Goal: Transaction & Acquisition: Purchase product/service

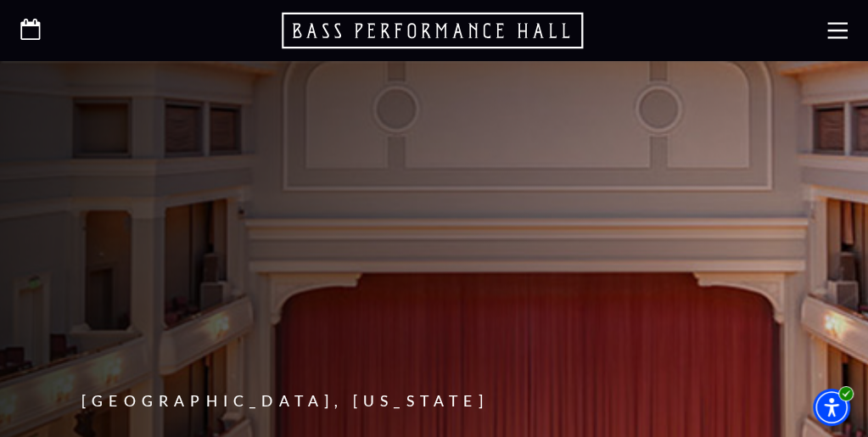
click at [0, 0] on p "Tickets & Events" at bounding box center [0, 0] width 0 height 0
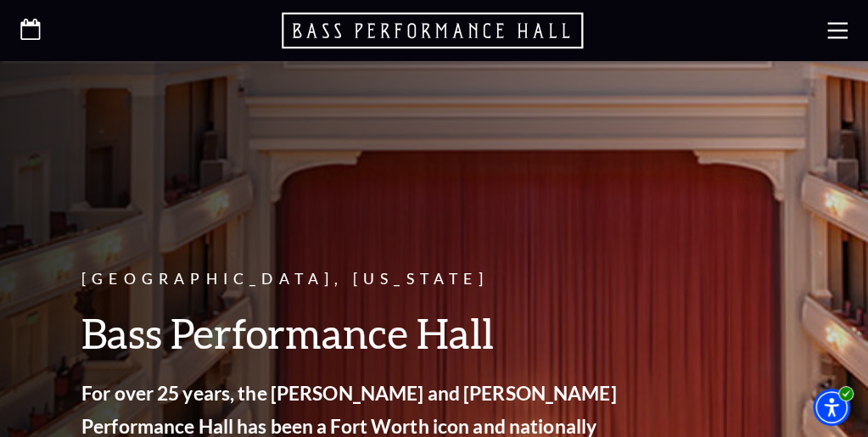
scroll to position [123, 0]
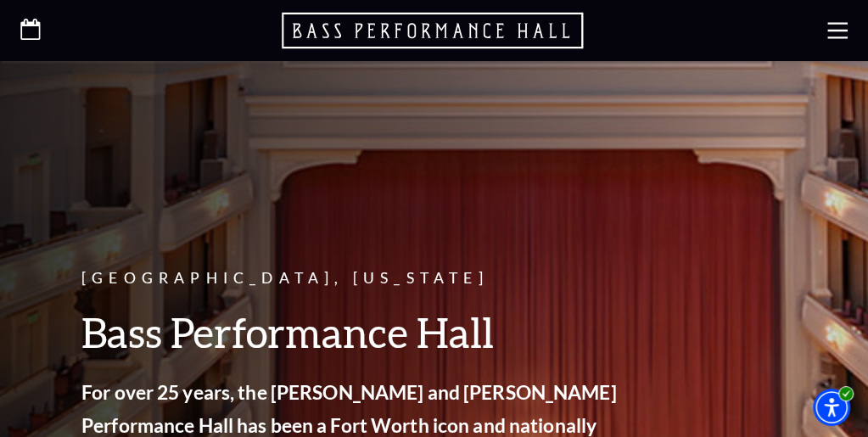
click at [0, 0] on link "Calendar" at bounding box center [0, 0] width 0 height 0
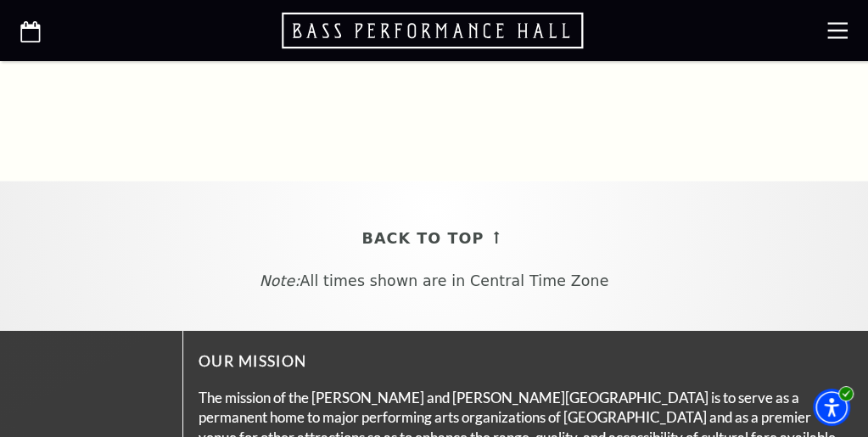
scroll to position [1480, 0]
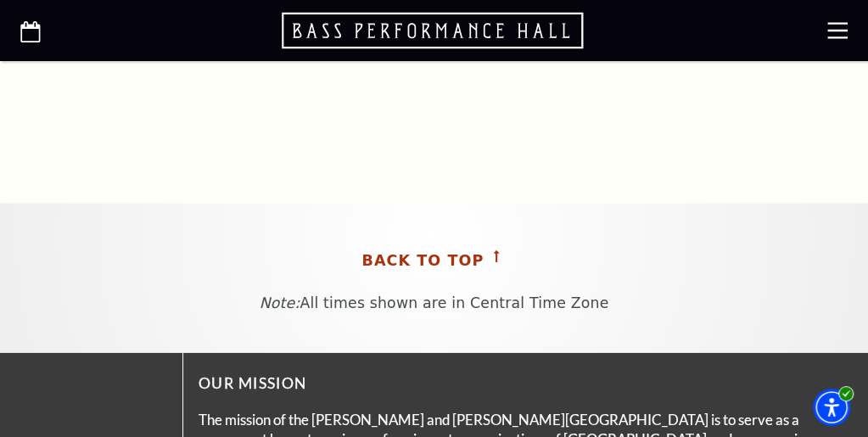
click at [466, 273] on span "Back To Top" at bounding box center [422, 260] width 122 height 25
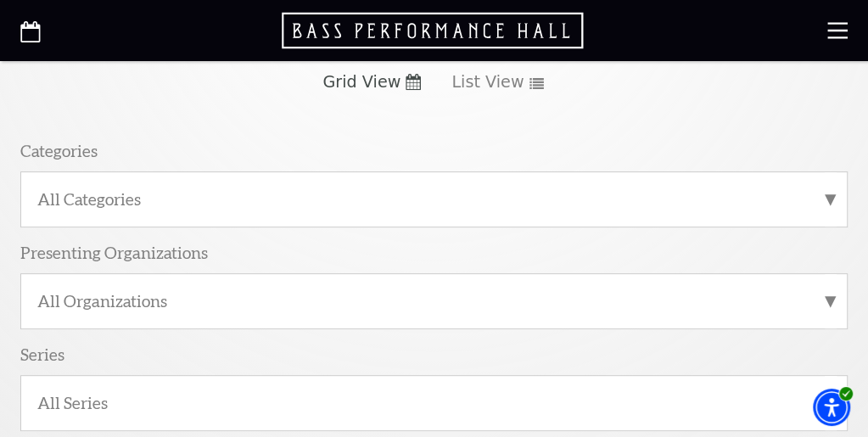
scroll to position [195, 0]
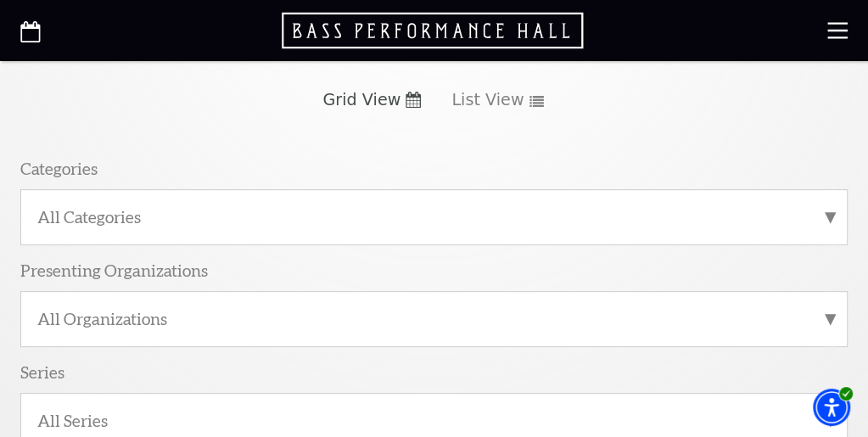
click at [421, 47] on label "September 2025" at bounding box center [361, 30] width 120 height 31
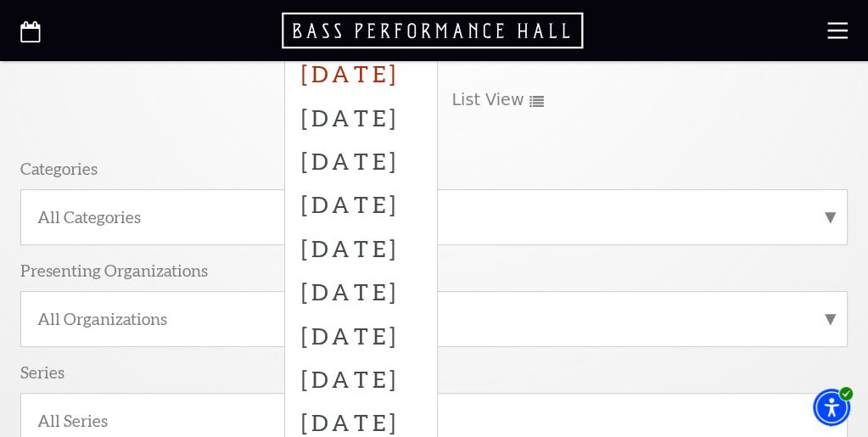
click at [384, 95] on label "October 2025" at bounding box center [361, 73] width 120 height 43
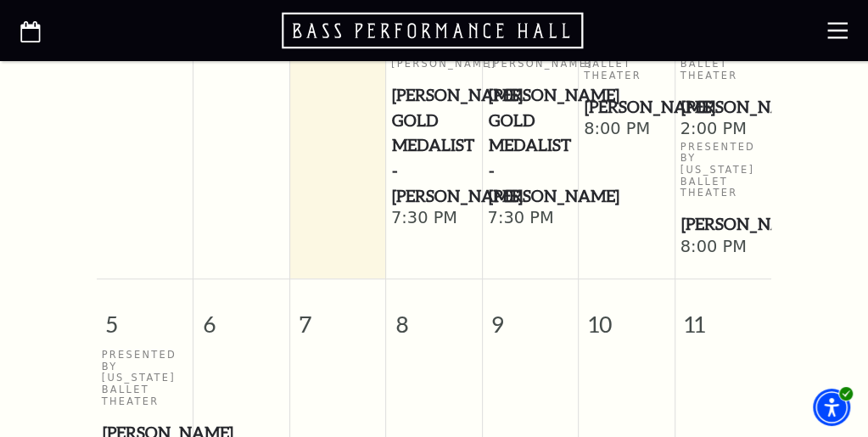
scroll to position [873, 0]
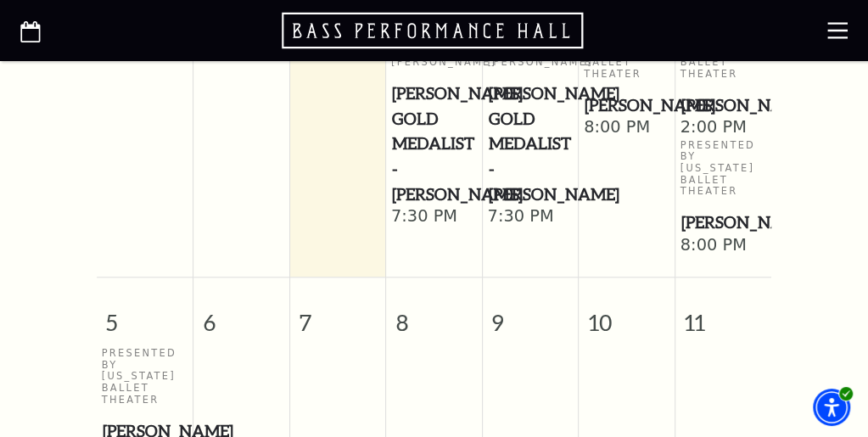
click at [710, 118] on span "[PERSON_NAME]" at bounding box center [723, 104] width 84 height 25
click at [696, 118] on span "[PERSON_NAME]" at bounding box center [723, 104] width 84 height 25
click at [695, 118] on span "[PERSON_NAME]" at bounding box center [723, 104] width 84 height 25
click at [702, 198] on p "Presented By Texas Ballet Theater" at bounding box center [723, 169] width 86 height 58
click at [717, 118] on span "[PERSON_NAME]" at bounding box center [723, 104] width 84 height 25
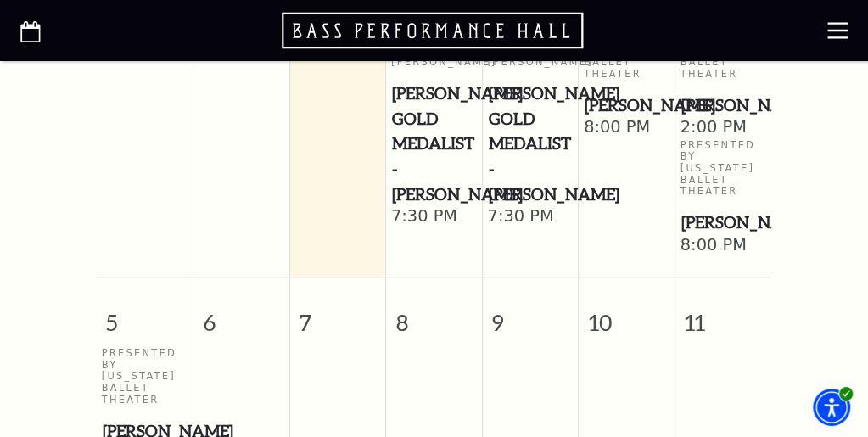
click at [708, 80] on p "Presented By Texas Ballet Theater" at bounding box center [723, 51] width 86 height 58
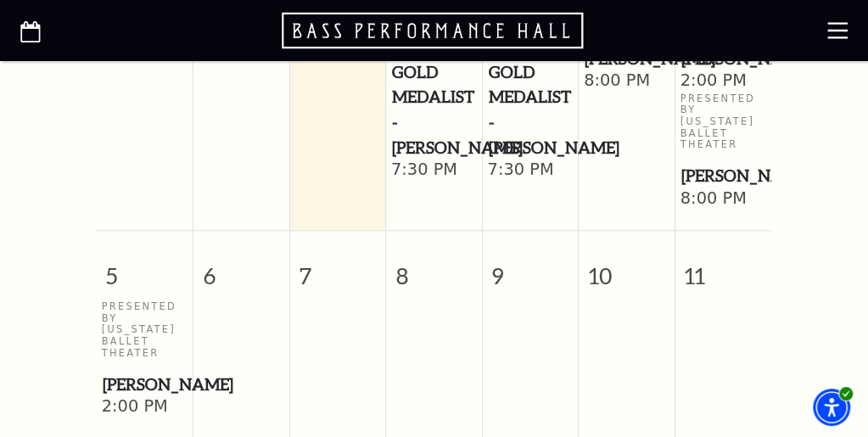
scroll to position [935, 0]
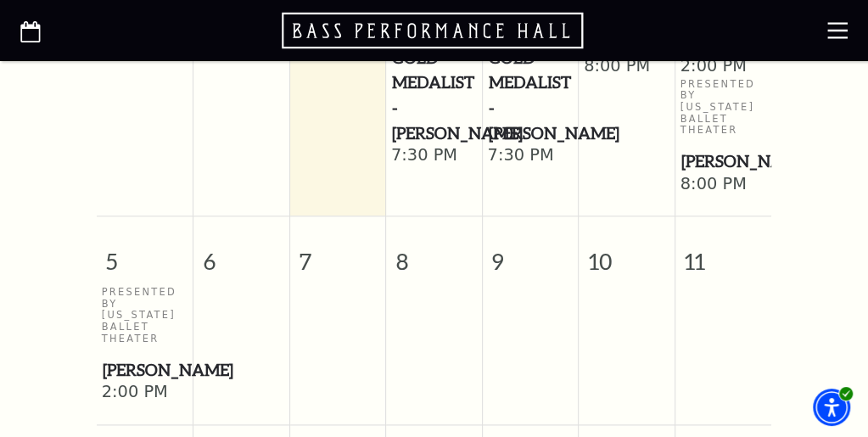
click at [701, 57] on span "[PERSON_NAME]" at bounding box center [723, 43] width 84 height 25
click at [701, 57] on span "Peter Pan" at bounding box center [723, 43] width 84 height 25
click at [699, 78] on span "2:00 PM" at bounding box center [723, 67] width 86 height 22
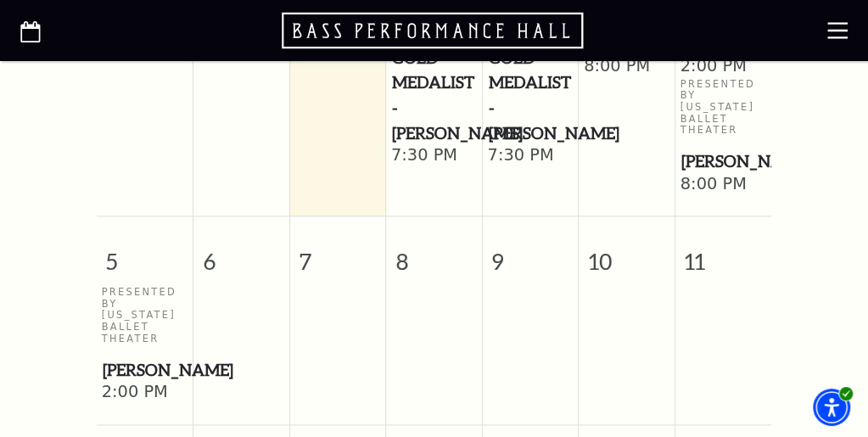
click at [516, 145] on span "[PERSON_NAME] Gold Medalist - [PERSON_NAME]" at bounding box center [530, 83] width 84 height 126
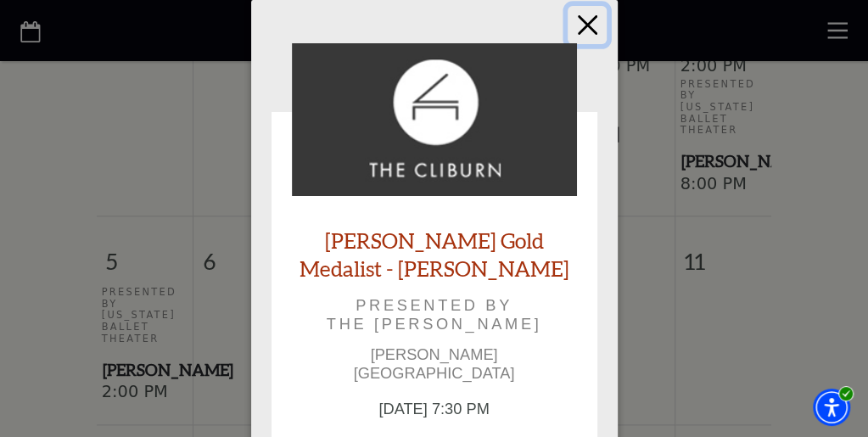
click at [583, 16] on button "Close" at bounding box center [586, 25] width 39 height 39
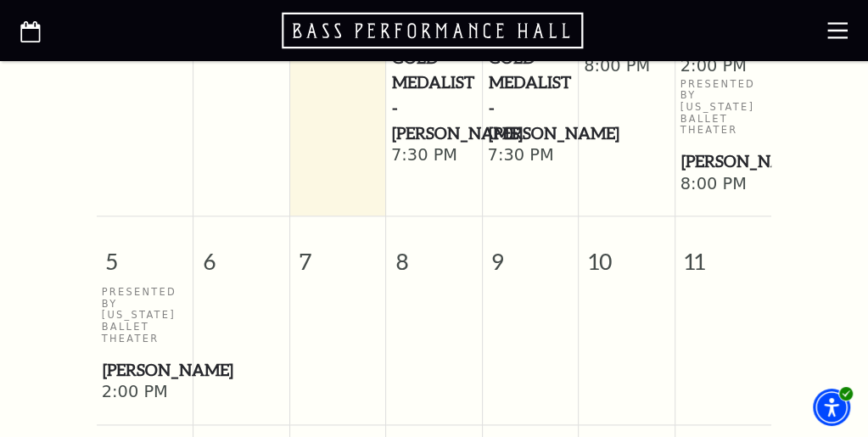
click at [703, 57] on span "[PERSON_NAME]" at bounding box center [723, 43] width 84 height 25
click at [706, 137] on p "Presented By Texas Ballet Theater" at bounding box center [723, 108] width 86 height 58
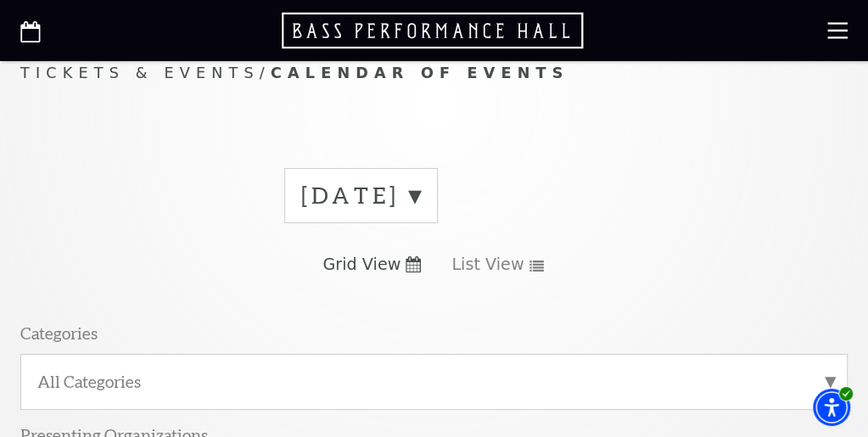
scroll to position [0, 0]
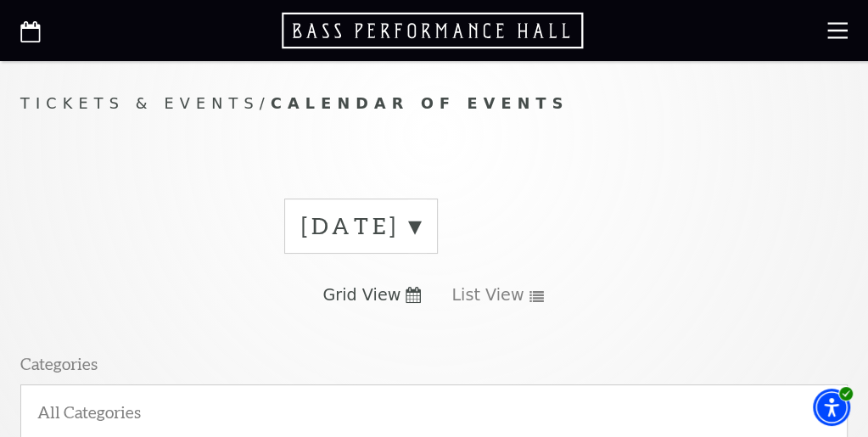
click at [421, 242] on label "[DATE]" at bounding box center [361, 225] width 120 height 31
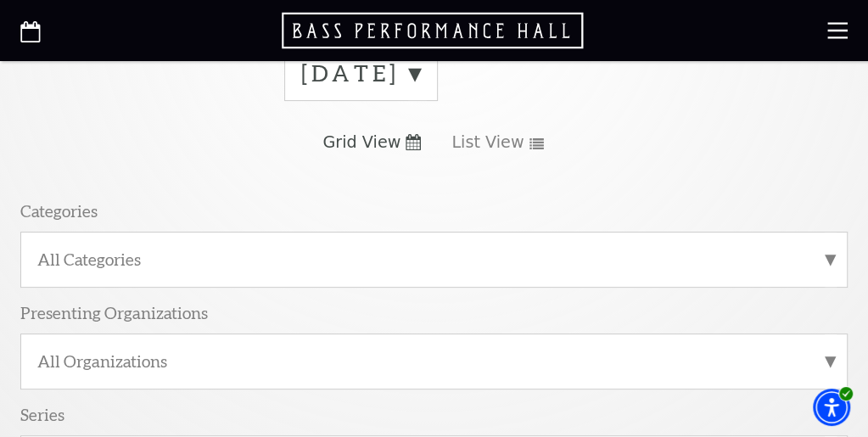
scroll to position [153, 0]
click at [421, 88] on label "[DATE]" at bounding box center [361, 72] width 120 height 31
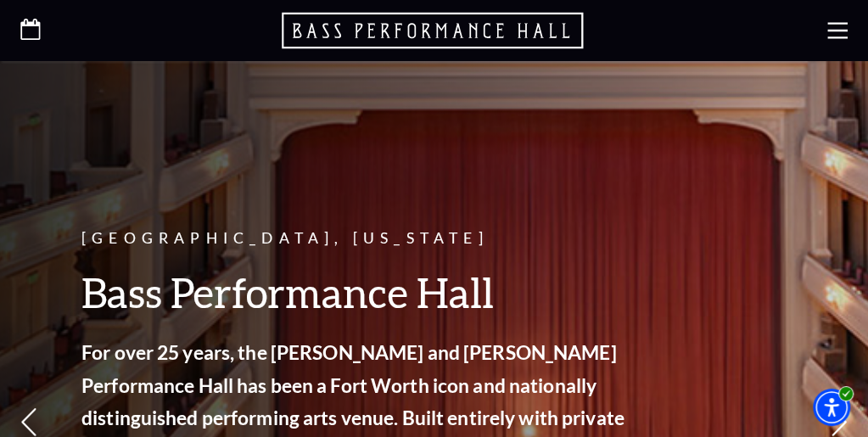
scroll to position [167, 0]
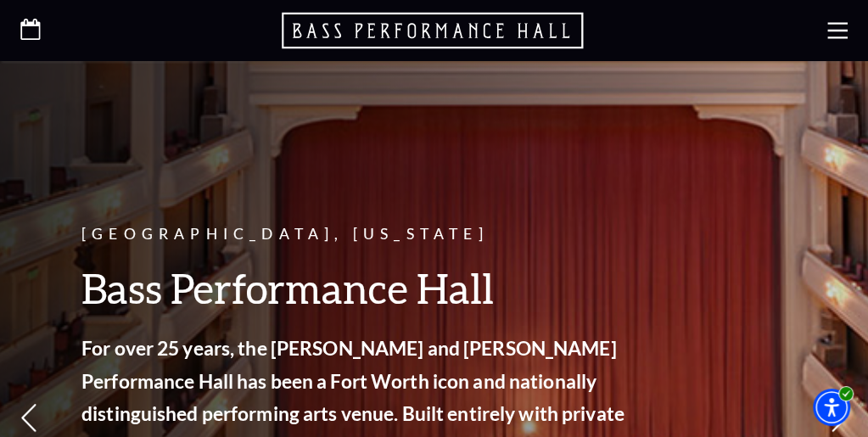
click at [0, 0] on link "Calendar" at bounding box center [0, 0] width 0 height 0
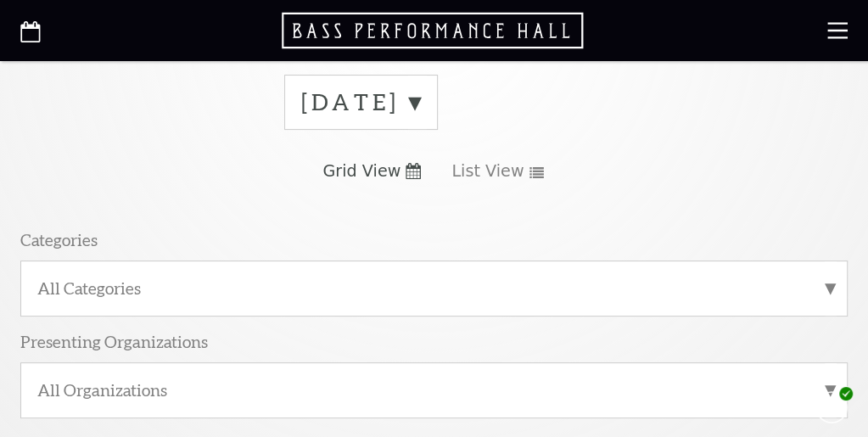
scroll to position [142, 0]
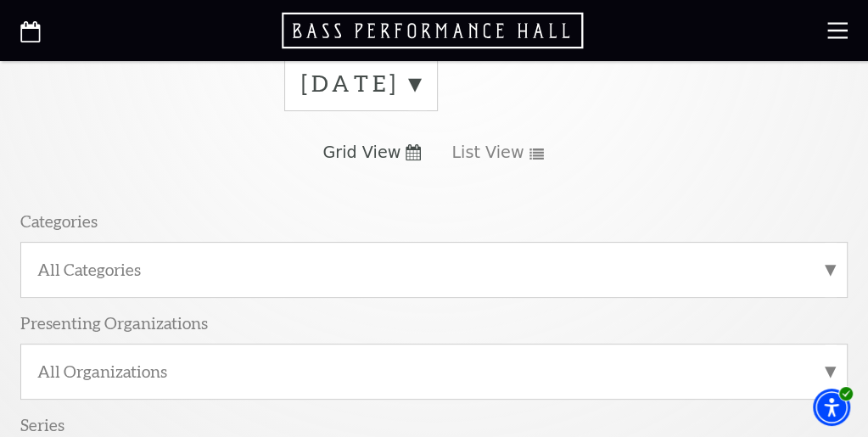
click at [421, 99] on label "September 2025" at bounding box center [361, 83] width 120 height 31
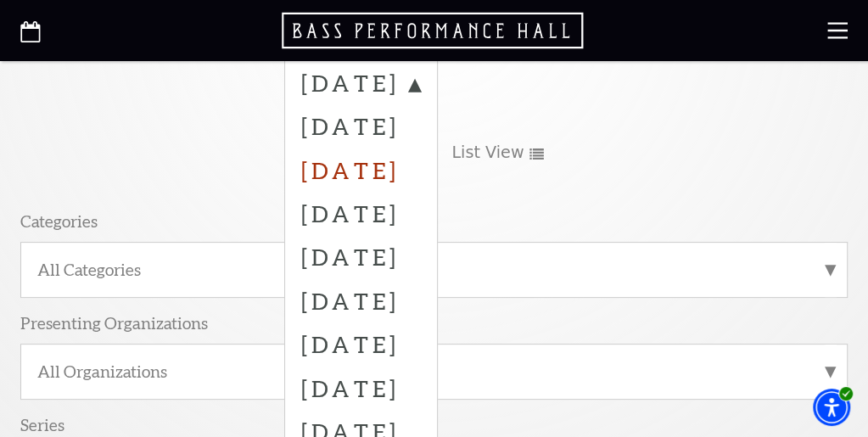
click at [364, 191] on label "[DATE]" at bounding box center [361, 169] width 120 height 43
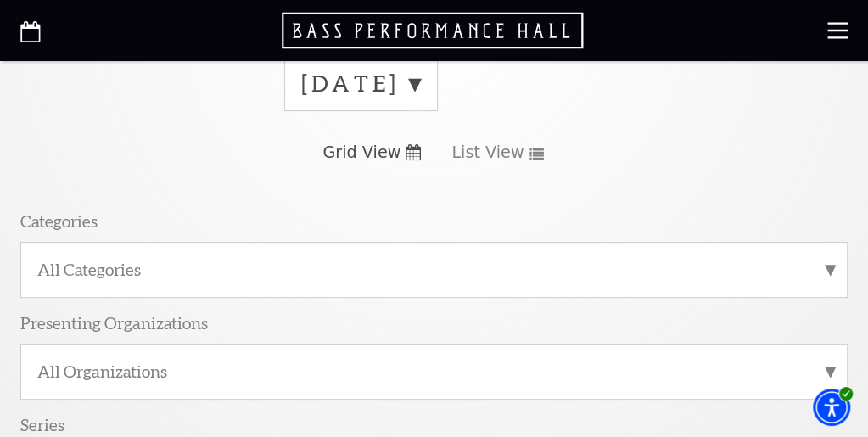
click at [555, 220] on div "September 2025 Grid View List View Categories All Categories Presenting Organiz…" at bounding box center [433, 286] width 827 height 490
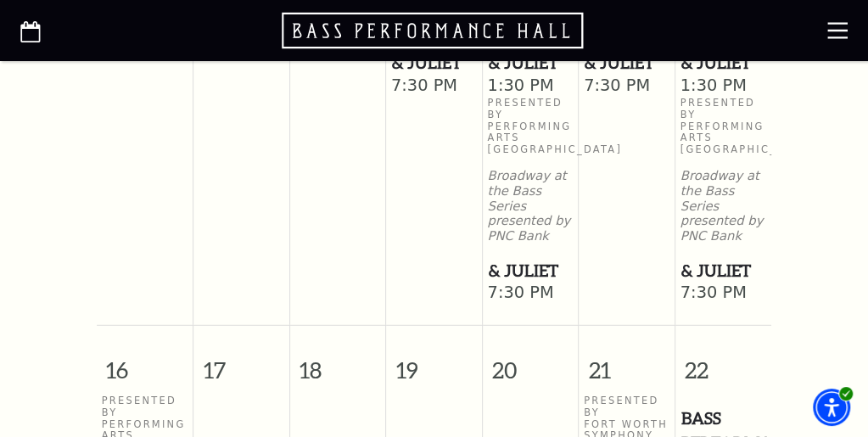
scroll to position [2220, 0]
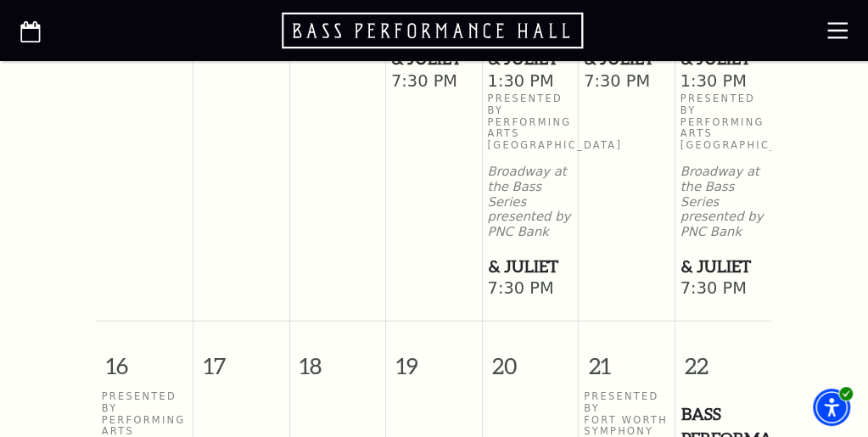
click at [702, 71] on span "& Juliet" at bounding box center [723, 58] width 84 height 25
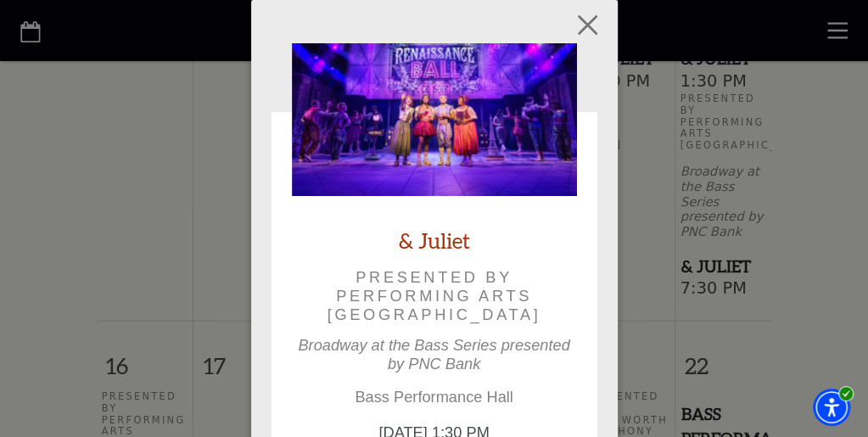
click at [430, 237] on link "& Juliet" at bounding box center [434, 240] width 71 height 28
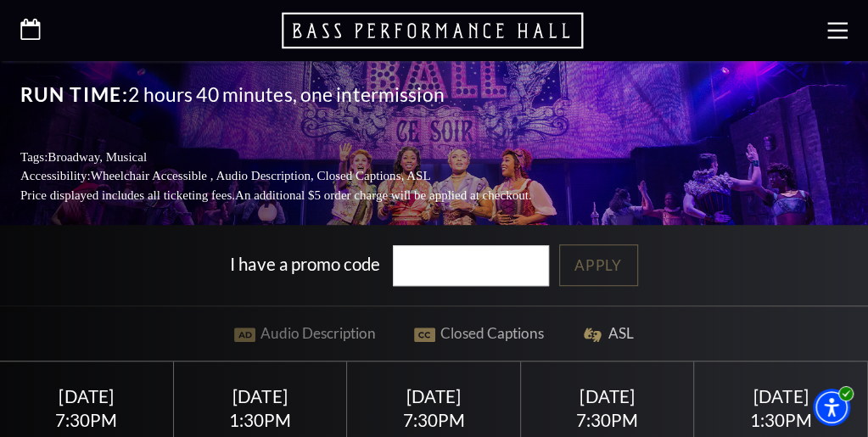
scroll to position [477, 0]
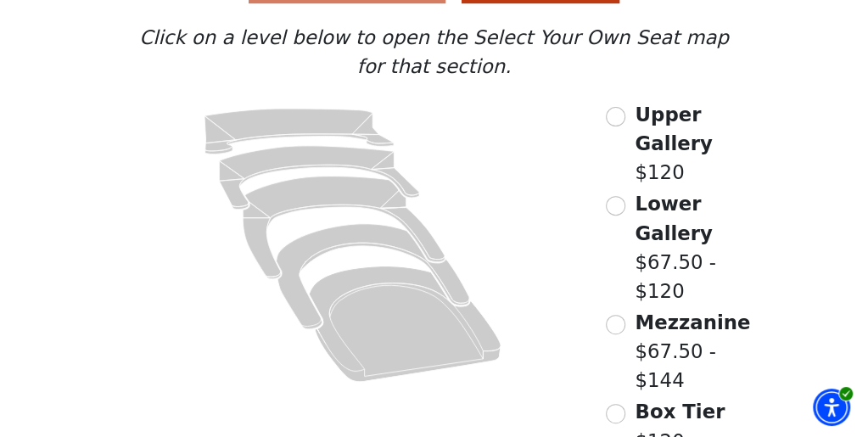
scroll to position [246, 0]
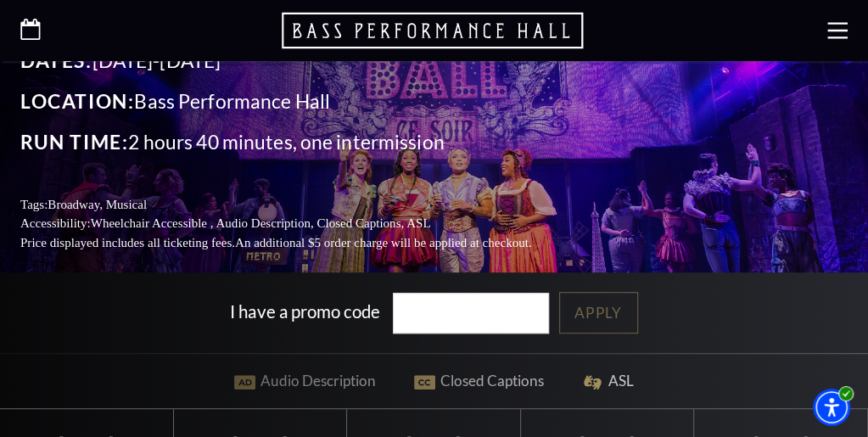
scroll to position [400, 0]
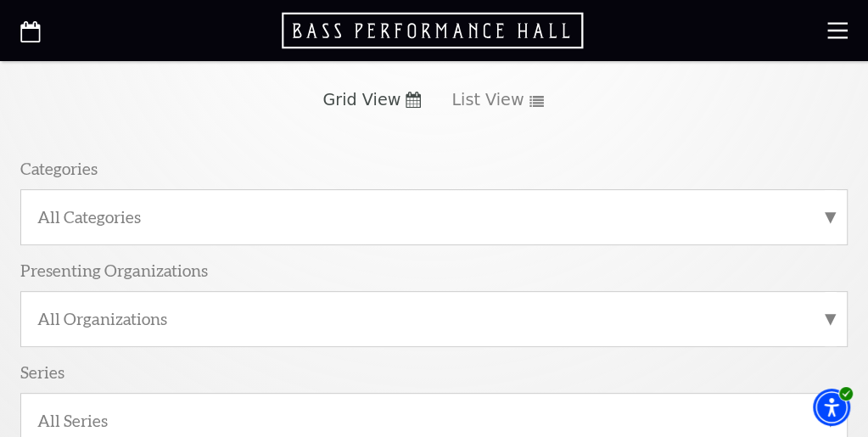
scroll to position [195, 0]
click at [421, 47] on label "[DATE]" at bounding box center [361, 30] width 120 height 31
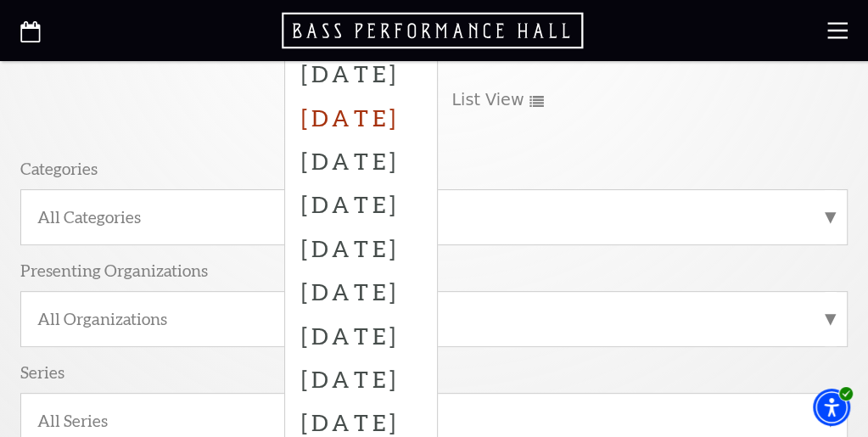
click at [356, 138] on label "[DATE]" at bounding box center [361, 116] width 120 height 43
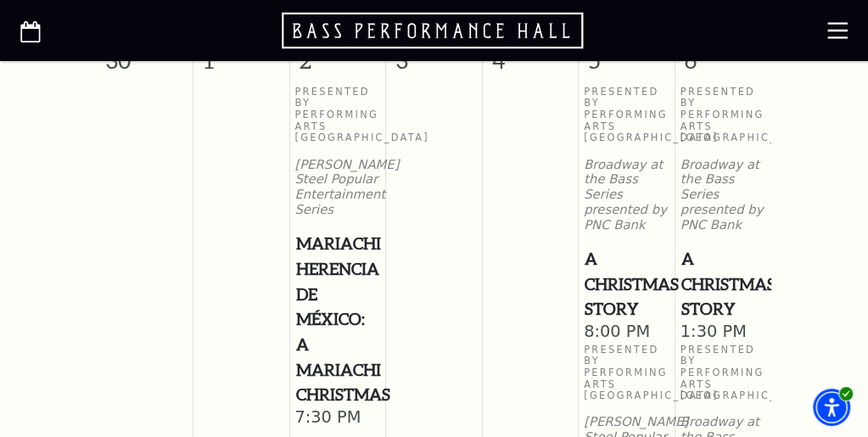
scroll to position [3344, 0]
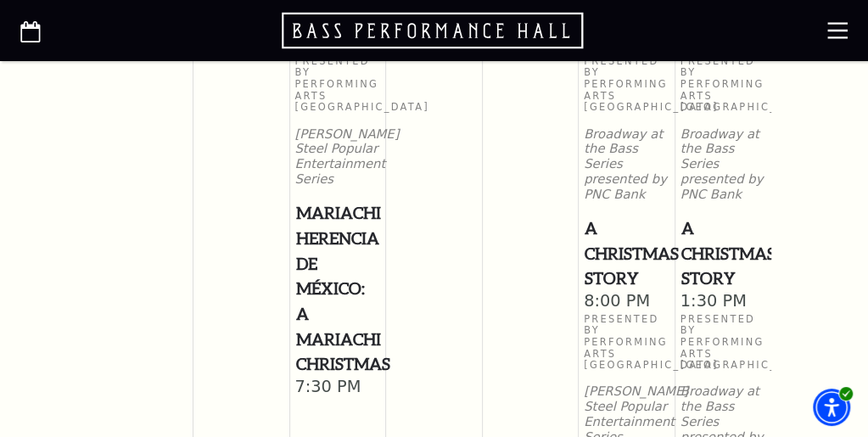
click at [701, 287] on span "A Christmas Story" at bounding box center [723, 252] width 84 height 75
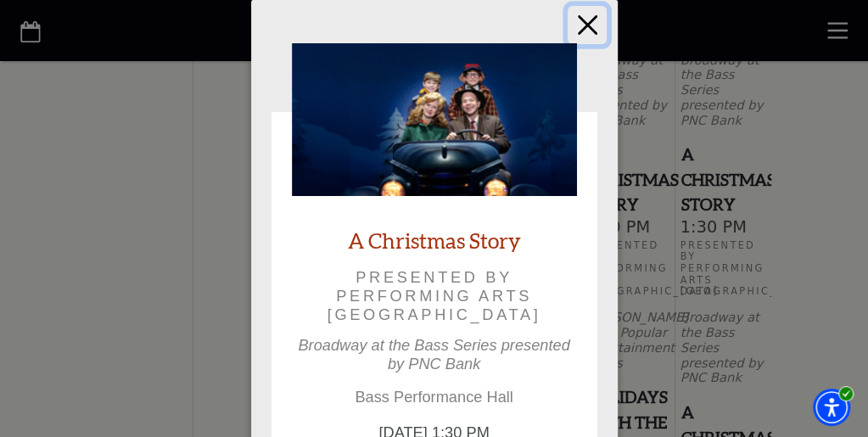
scroll to position [3436, 0]
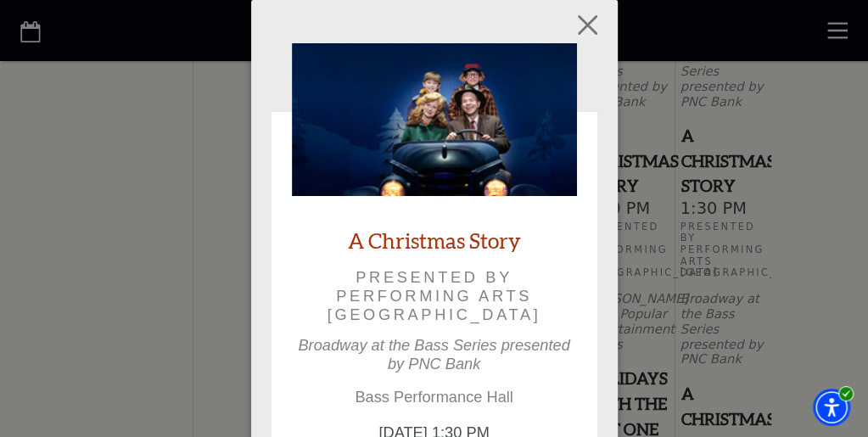
click at [410, 232] on link "A Christmas Story" at bounding box center [434, 240] width 173 height 28
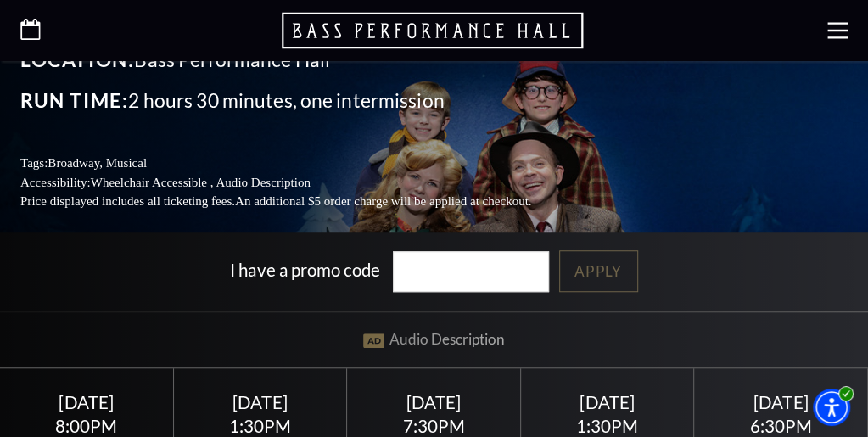
scroll to position [493, 0]
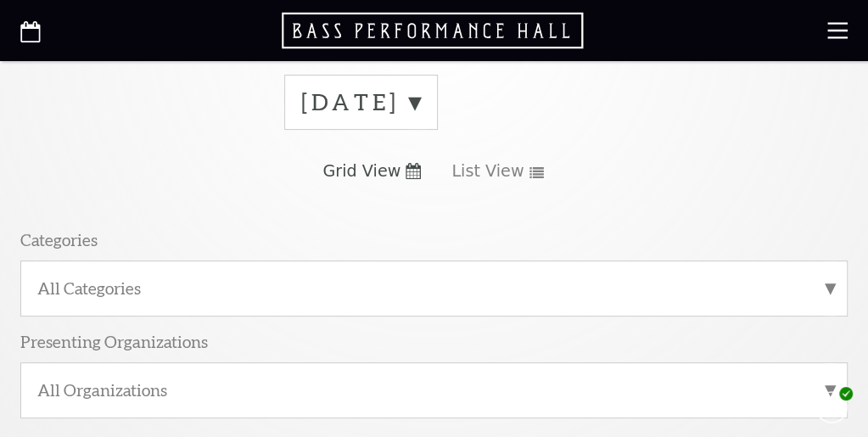
scroll to position [142, 0]
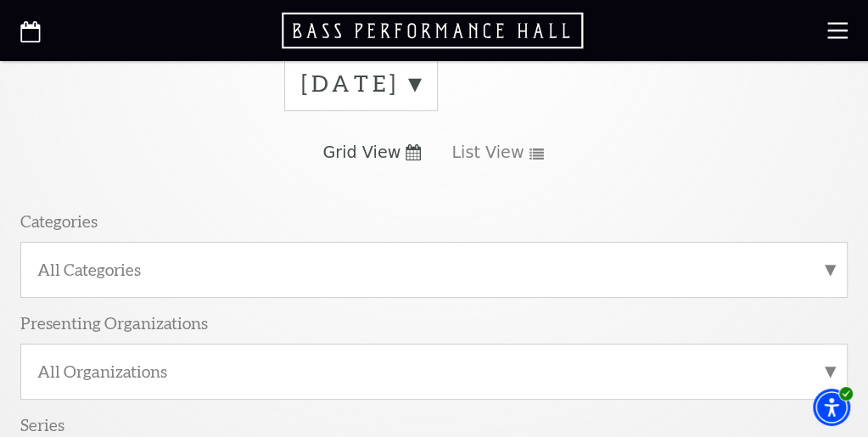
click at [421, 99] on label "[DATE]" at bounding box center [361, 83] width 120 height 31
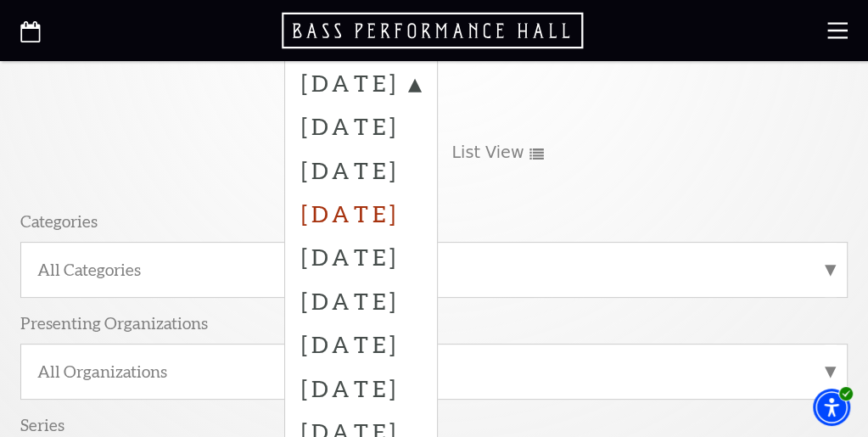
click at [388, 235] on label "[DATE]" at bounding box center [361, 213] width 120 height 43
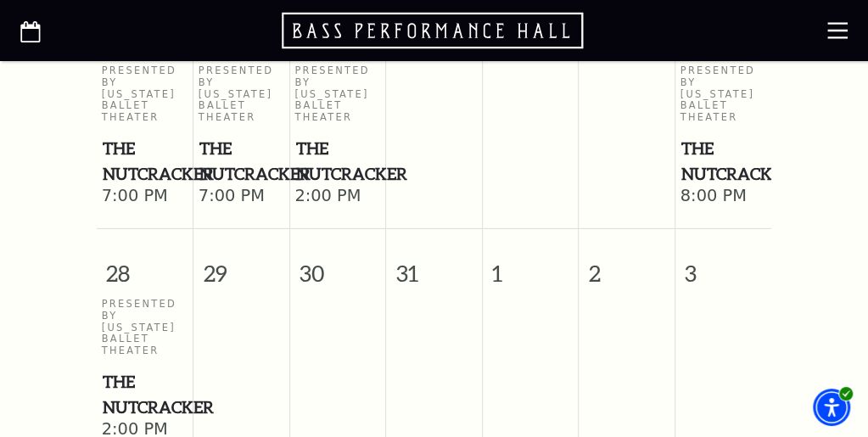
scroll to position [2590, 0]
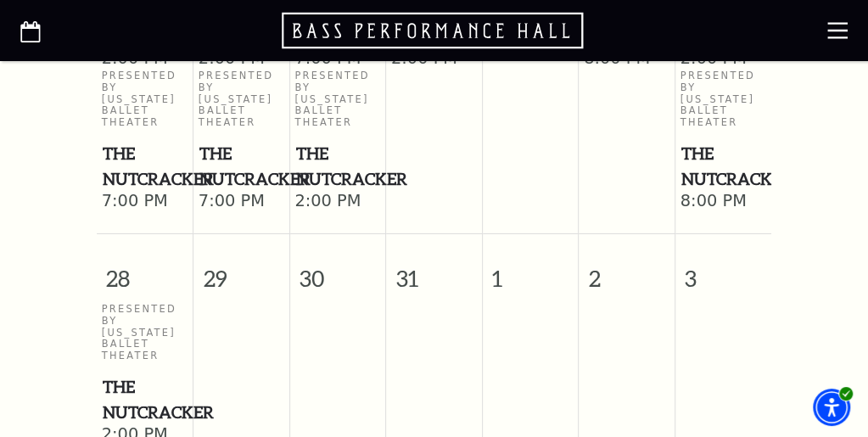
click at [222, 48] on span "The Nutcracker" at bounding box center [241, 23] width 84 height 50
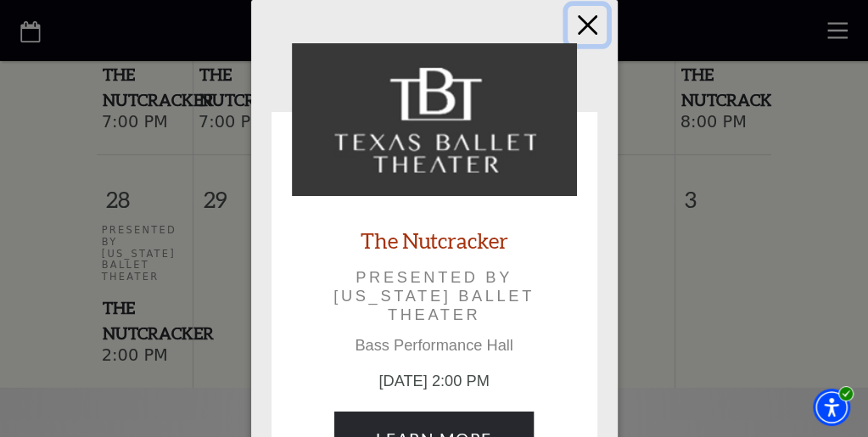
scroll to position [2682, 0]
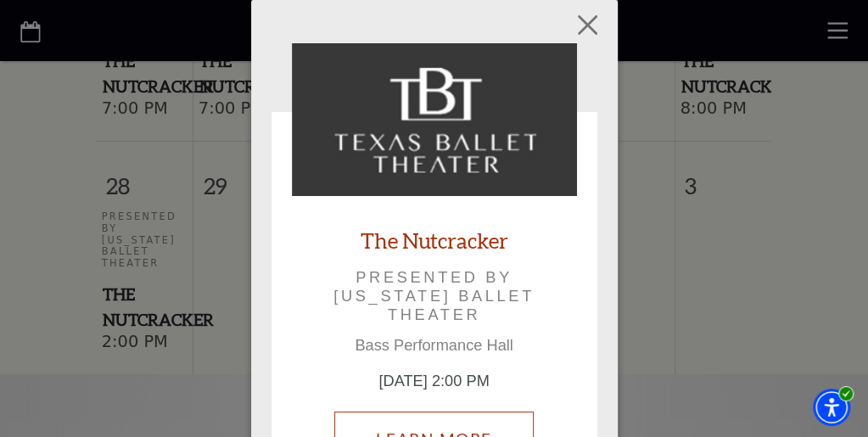
click at [459, 423] on link "Learn More" at bounding box center [433, 439] width 198 height 57
